Goal: Information Seeking & Learning: Learn about a topic

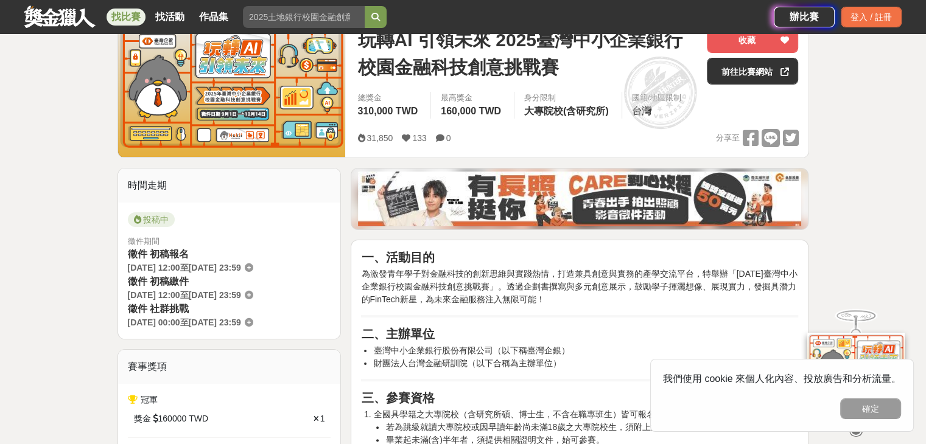
scroll to position [243, 0]
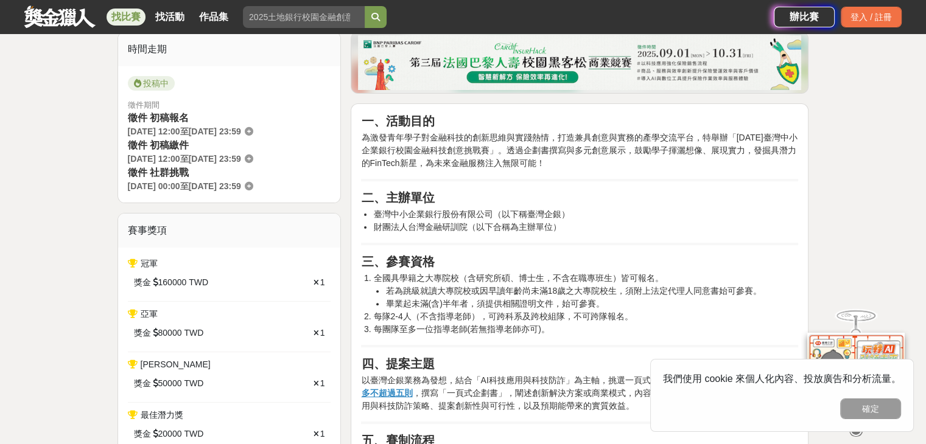
scroll to position [304, 0]
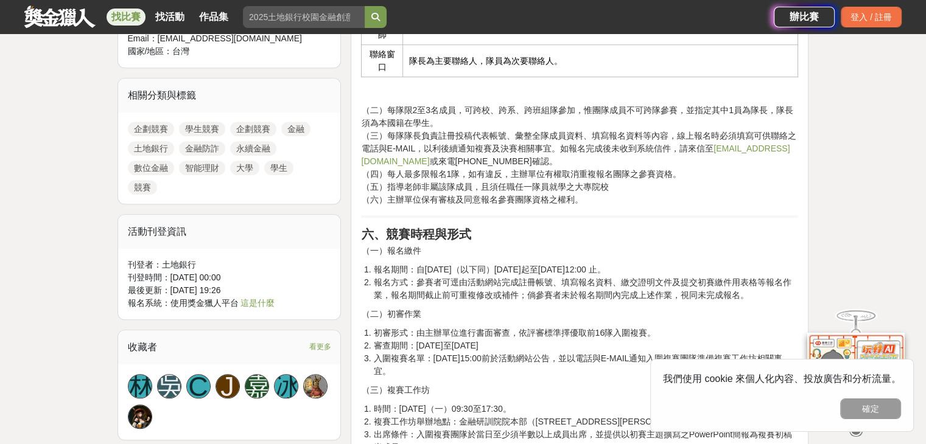
scroll to position [791, 0]
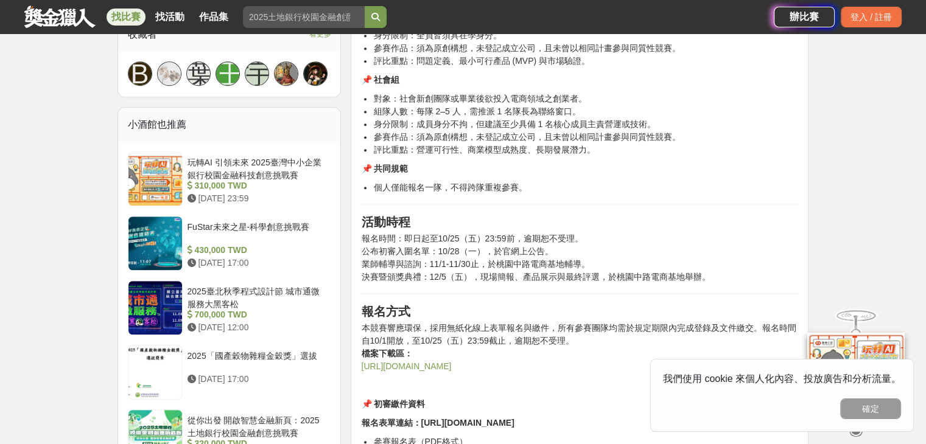
scroll to position [852, 0]
